Goal: Find specific page/section: Find specific page/section

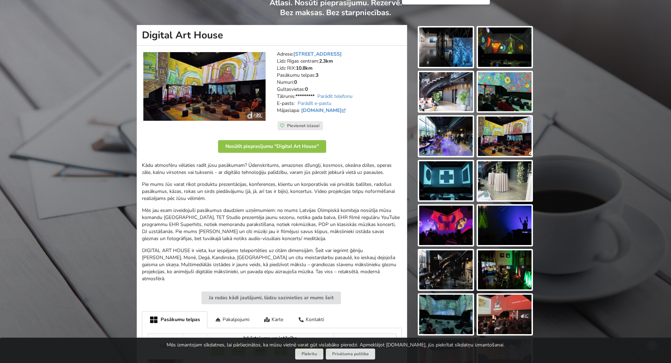
scroll to position [70, 0]
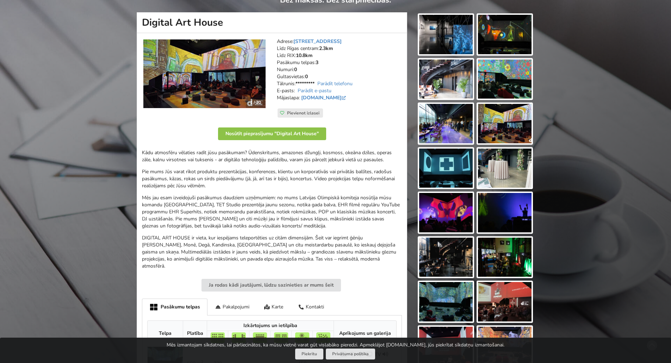
click at [449, 37] on img at bounding box center [446, 34] width 54 height 39
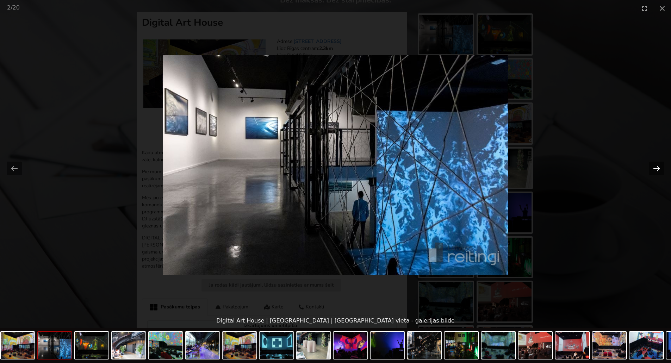
click at [659, 168] on button "Next slide" at bounding box center [656, 169] width 15 height 14
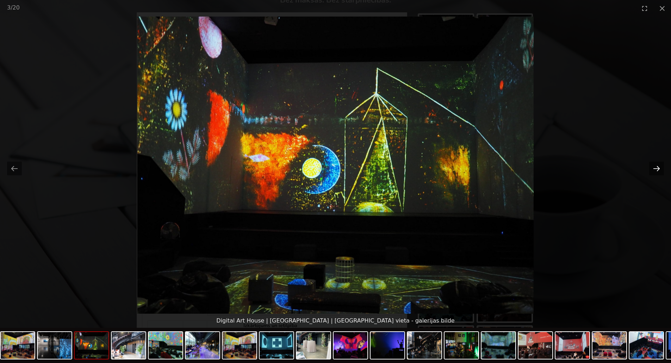
click at [659, 168] on button "Next slide" at bounding box center [656, 169] width 15 height 14
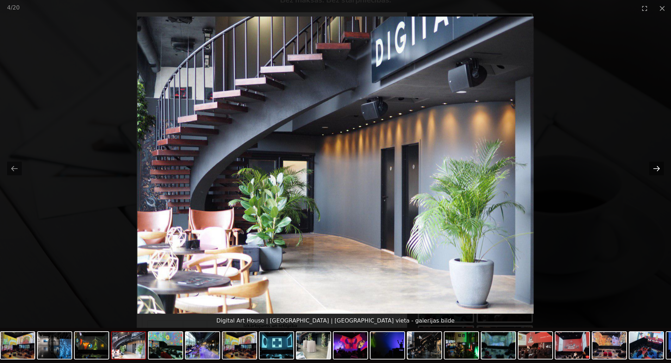
click at [659, 168] on button "Next slide" at bounding box center [656, 169] width 15 height 14
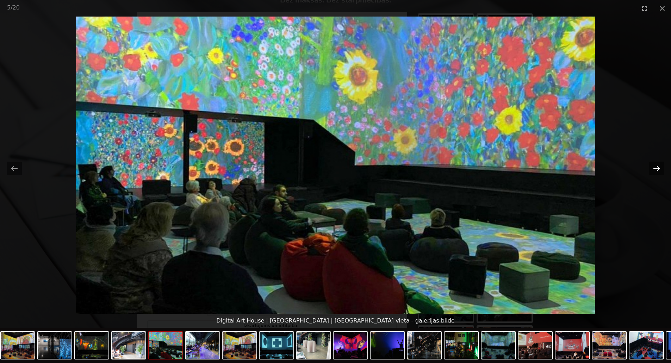
click at [659, 168] on button "Next slide" at bounding box center [656, 169] width 15 height 14
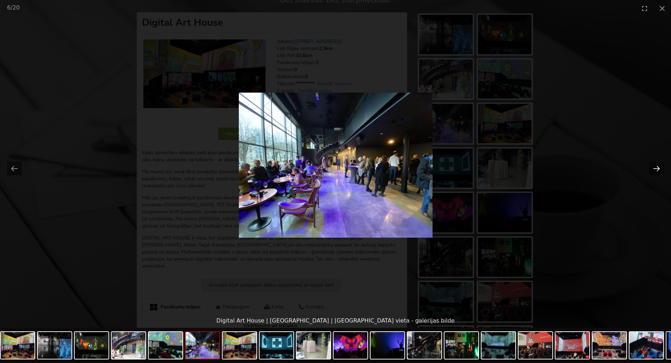
click at [659, 168] on button "Next slide" at bounding box center [656, 169] width 15 height 14
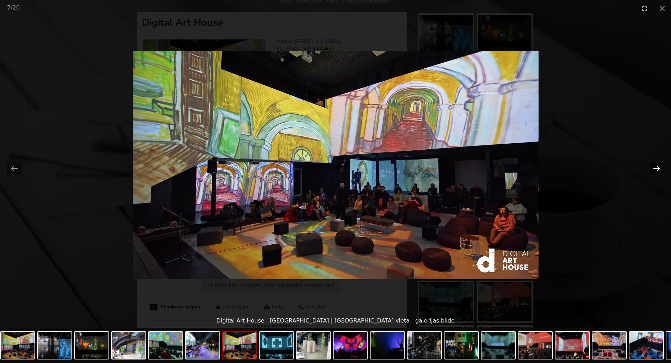
click at [659, 168] on button "Next slide" at bounding box center [656, 169] width 15 height 14
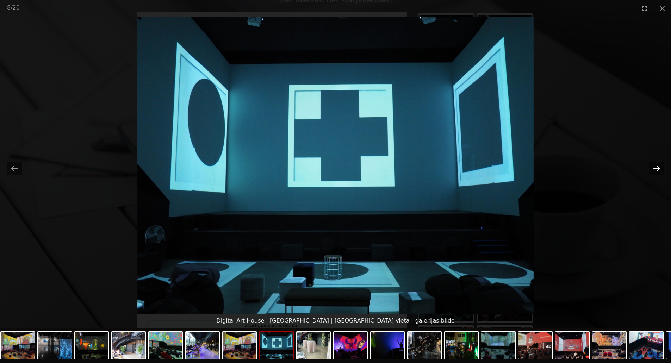
click at [659, 168] on button "Next slide" at bounding box center [656, 169] width 15 height 14
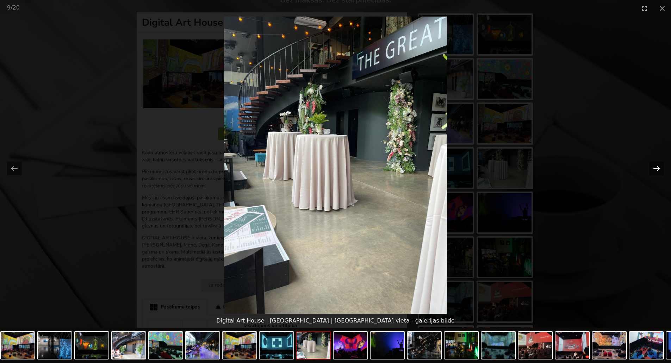
click at [659, 168] on button "Next slide" at bounding box center [656, 169] width 15 height 14
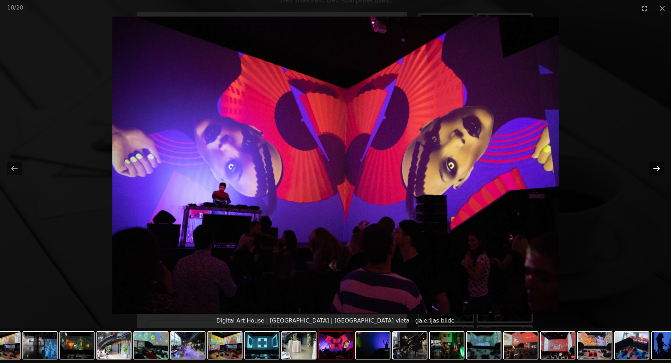
click at [659, 168] on button "Next slide" at bounding box center [656, 169] width 15 height 14
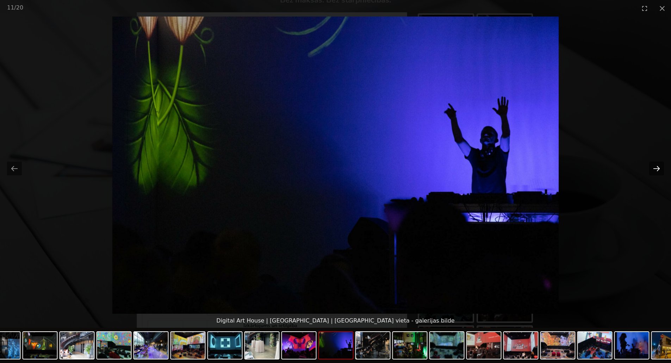
click at [659, 168] on button "Next slide" at bounding box center [656, 169] width 15 height 14
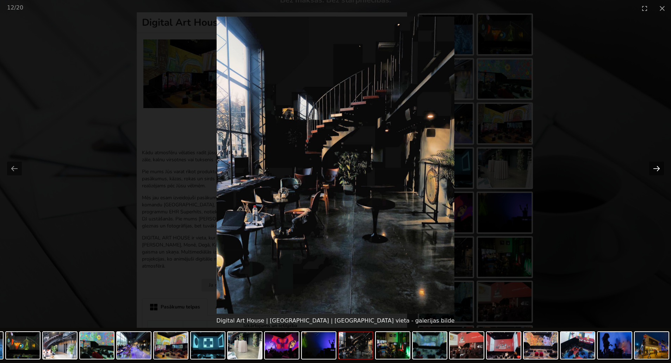
click at [659, 168] on button "Next slide" at bounding box center [656, 169] width 15 height 14
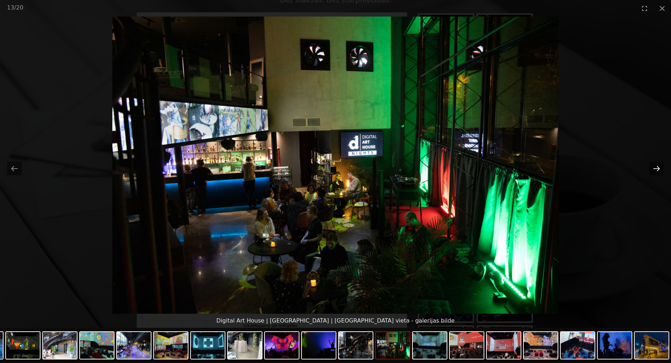
click at [659, 168] on button "Next slide" at bounding box center [656, 169] width 15 height 14
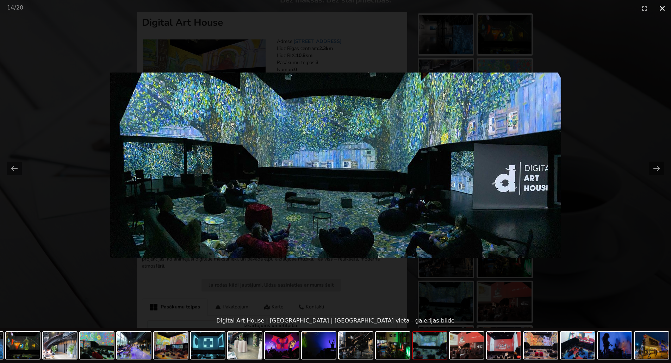
click at [663, 8] on button "Close gallery" at bounding box center [662, 8] width 18 height 17
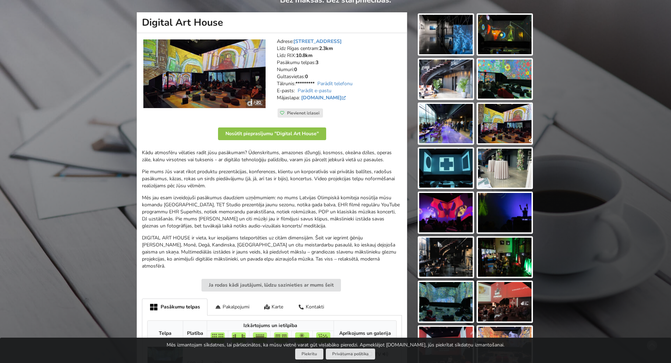
click at [69, 72] on div "Atrodi savu ideālo pasākuma norises vietu Atlasi. Nosūti pieprasījumu. Rezervē.…" at bounding box center [335, 229] width 671 height 545
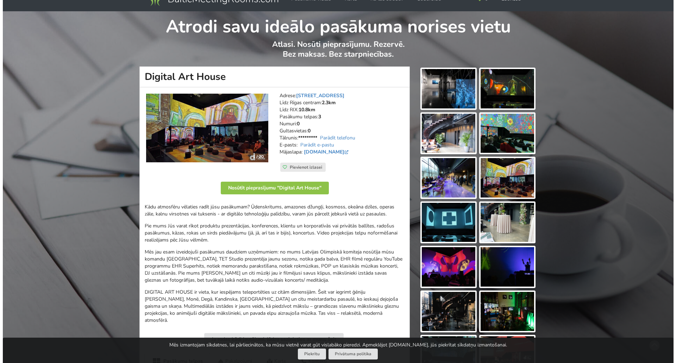
scroll to position [12, 0]
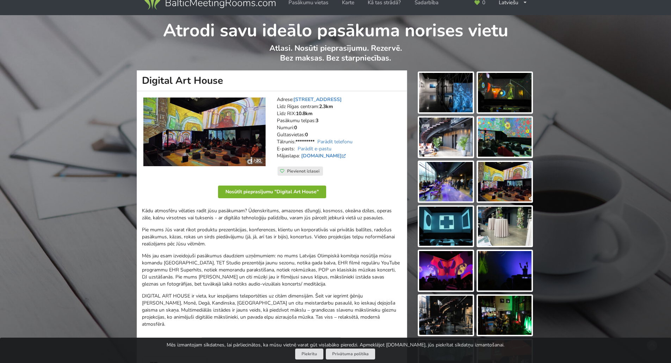
click at [283, 189] on button "Nosūtīt pieprasījumu "Digital Art House"" at bounding box center [272, 192] width 108 height 13
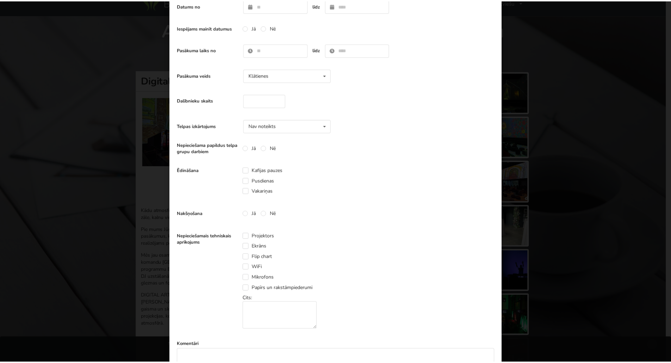
scroll to position [0, 0]
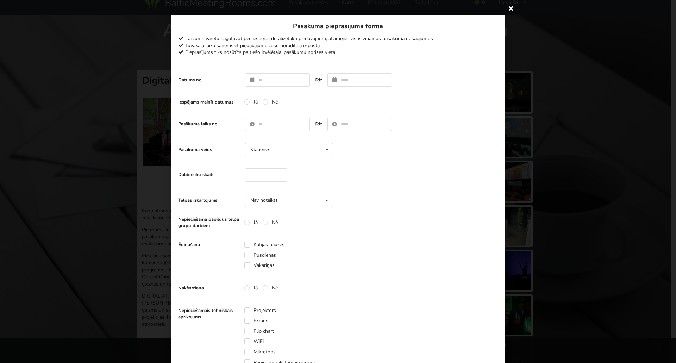
click at [508, 7] on icon at bounding box center [511, 7] width 11 height 11
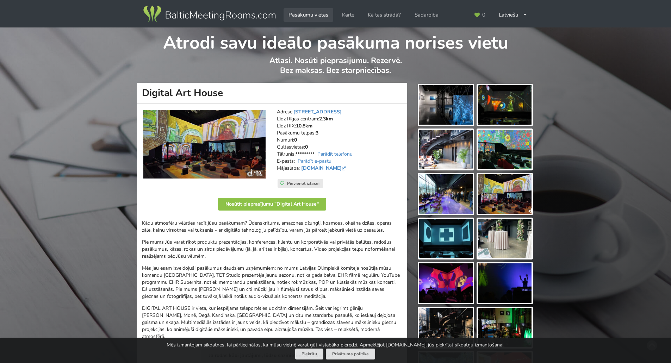
click at [294, 14] on link "Pasākumu vietas" at bounding box center [309, 15] width 50 height 14
